Goal: Transaction & Acquisition: Book appointment/travel/reservation

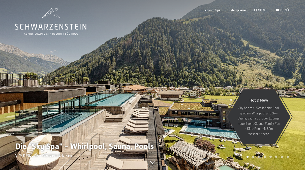
click at [255, 11] on span "BUCHEN" at bounding box center [259, 10] width 12 height 4
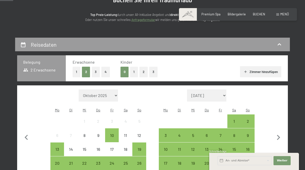
scroll to position [75, 0]
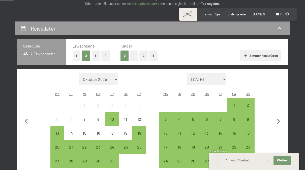
click at [282, 121] on icon "button" at bounding box center [278, 121] width 11 height 11
select select "[DATE]"
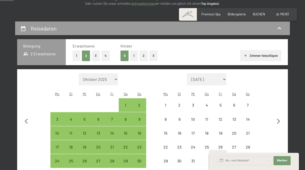
select select "[DATE]"
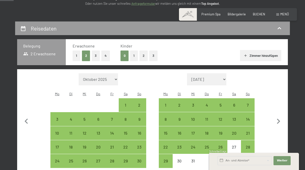
click at [234, 131] on div "20" at bounding box center [234, 137] width 13 height 13
select select "[DATE]"
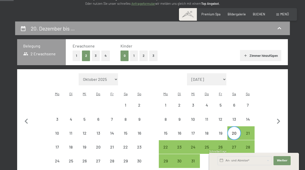
click at [236, 145] on div "27" at bounding box center [234, 151] width 13 height 13
select select "[DATE]"
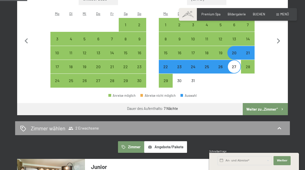
click at [276, 106] on button "Weiter zu „Zimmer“" at bounding box center [265, 109] width 45 height 12
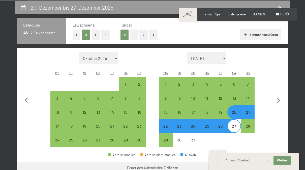
select select "[DATE]"
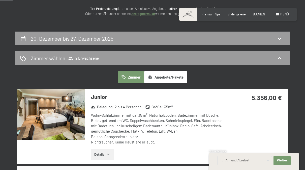
scroll to position [66, 0]
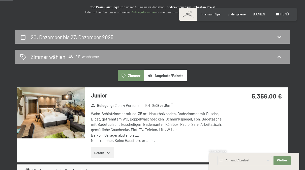
click at [283, 38] on div "20. Dezember bis 27. Dezember 2025" at bounding box center [152, 36] width 265 height 7
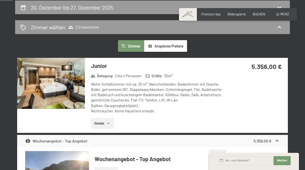
select select "[DATE]"
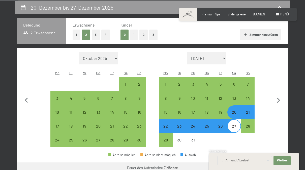
click at [234, 110] on div "20" at bounding box center [234, 116] width 13 height 13
select select "[DATE]"
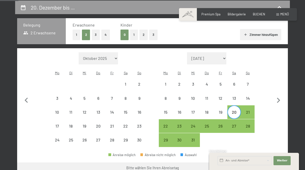
click at [233, 125] on div "27" at bounding box center [234, 130] width 13 height 13
select select "[DATE]"
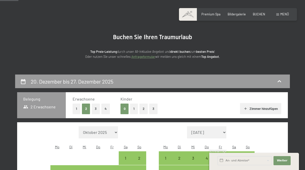
scroll to position [0, 0]
